Goal: Information Seeking & Learning: Learn about a topic

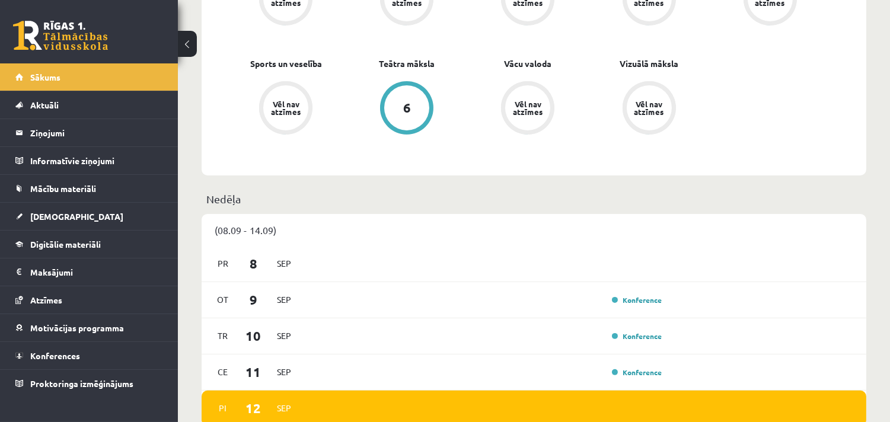
scroll to position [791, 0]
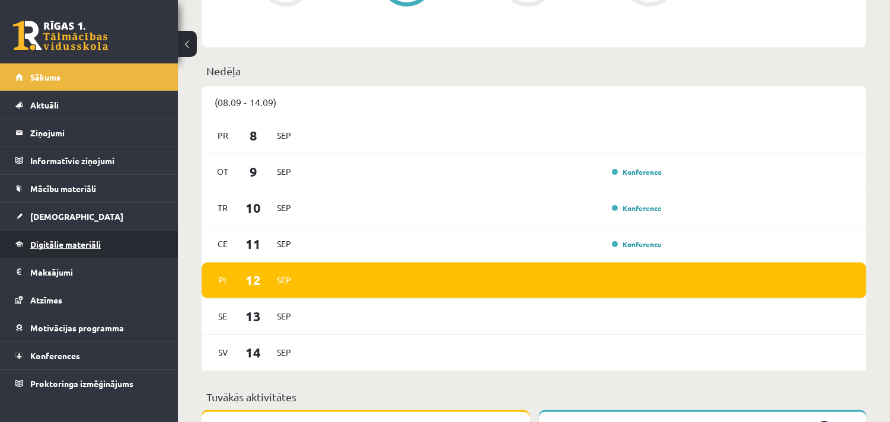
click at [56, 240] on span "Digitālie materiāli" at bounding box center [65, 244] width 71 height 11
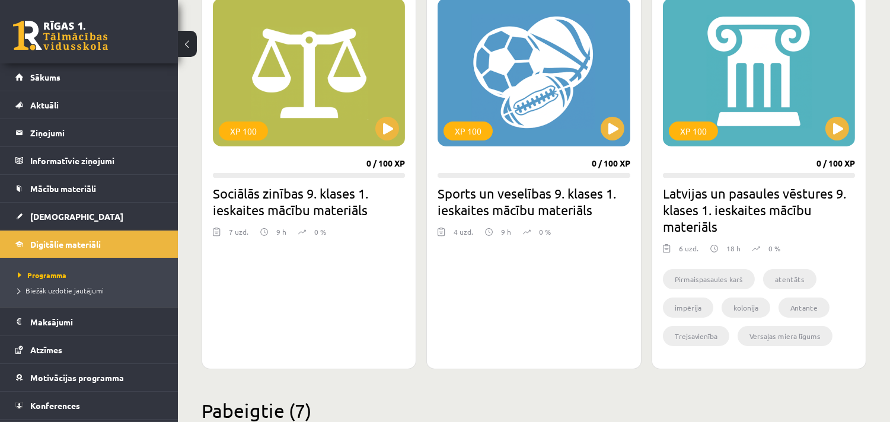
scroll to position [303, 0]
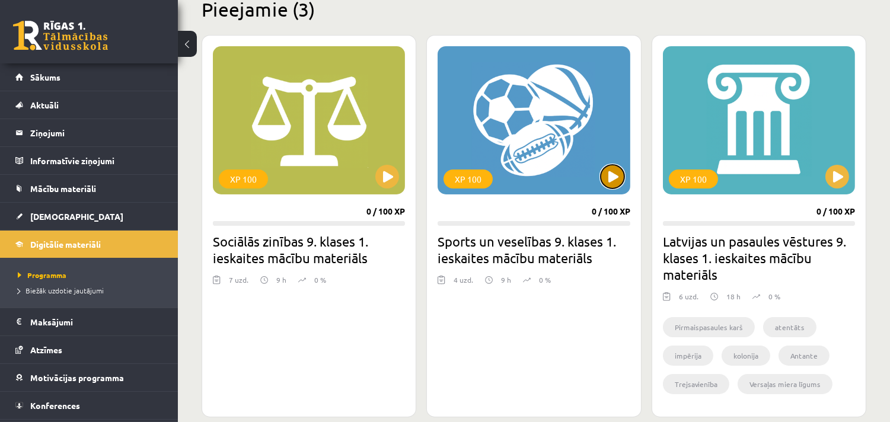
click at [611, 179] on button at bounding box center [613, 177] width 24 height 24
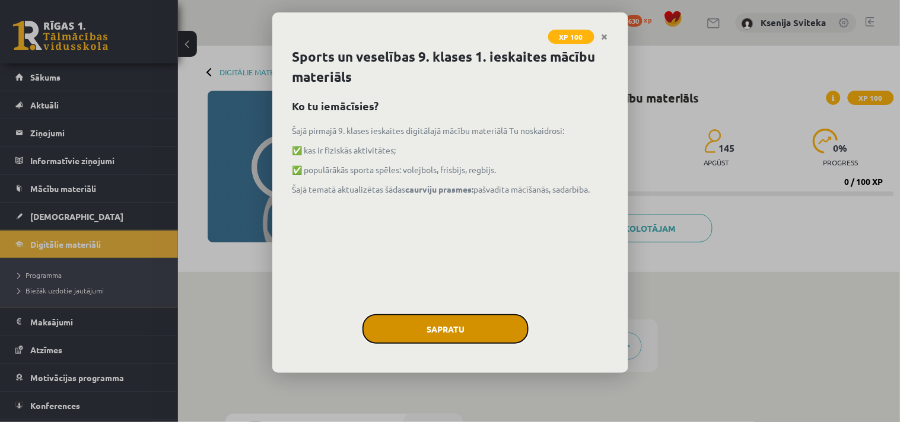
click at [465, 329] on button "Sapratu" at bounding box center [445, 329] width 166 height 30
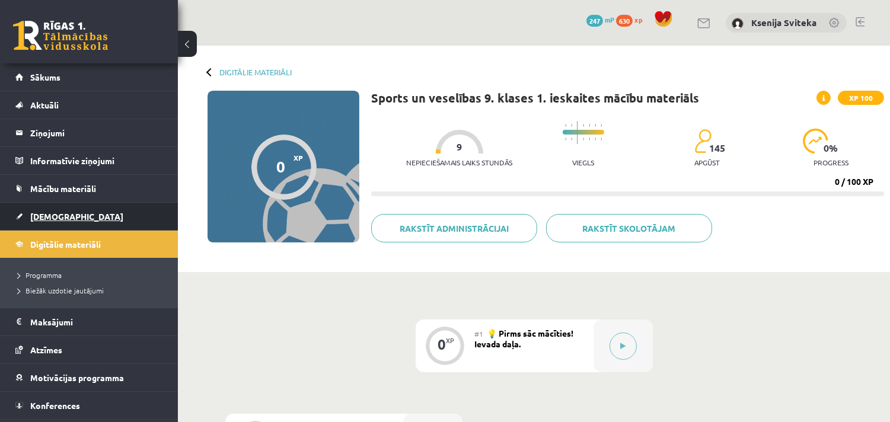
click at [46, 219] on span "[DEMOGRAPHIC_DATA]" at bounding box center [76, 216] width 93 height 11
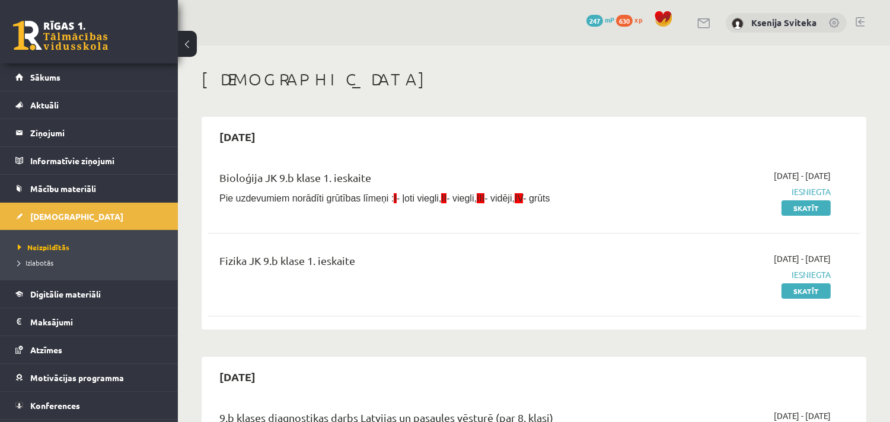
click at [502, 24] on div "0 Dāvanas 247 mP 630 xp Ksenija Sviteka" at bounding box center [534, 23] width 712 height 46
click at [55, 220] on span "[DEMOGRAPHIC_DATA]" at bounding box center [76, 216] width 93 height 11
